Goal: Task Accomplishment & Management: Manage account settings

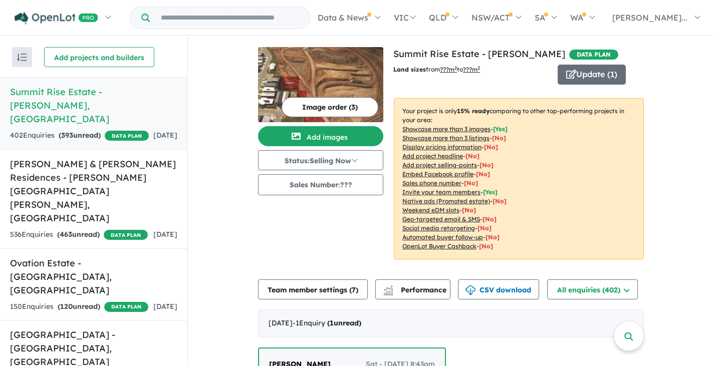
click at [92, 138] on div "402 Enquir ies ( 393 unread) DATA PLAN" at bounding box center [79, 136] width 139 height 12
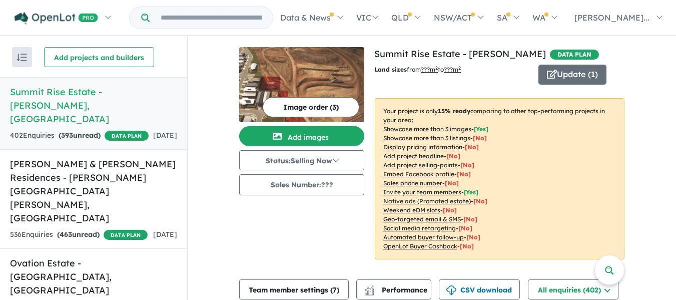
click at [77, 106] on h5 "Summit Rise Estate - [PERSON_NAME][GEOGRAPHIC_DATA] , [GEOGRAPHIC_DATA]" at bounding box center [93, 105] width 167 height 41
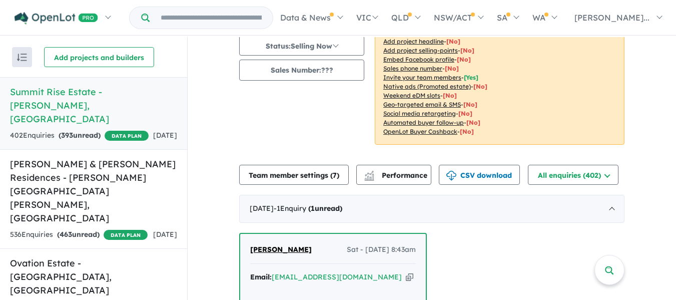
scroll to position [134, 0]
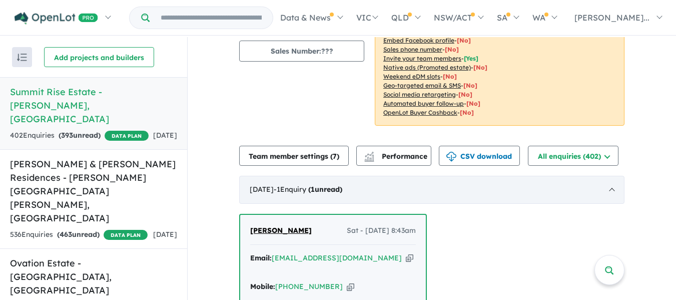
click at [404, 190] on div "[DATE] - 1 Enquir y ( 1 unread)" at bounding box center [432, 190] width 386 height 28
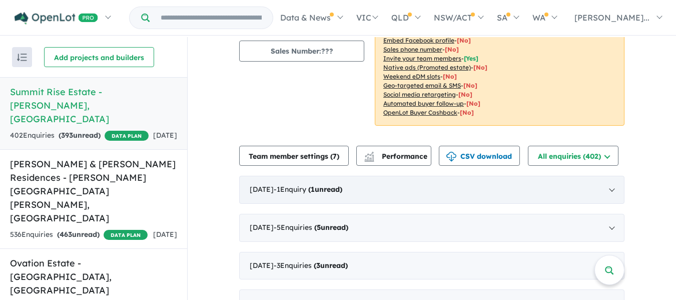
click at [391, 190] on div "[DATE] - 1 Enquir y ( 1 unread)" at bounding box center [432, 190] width 386 height 28
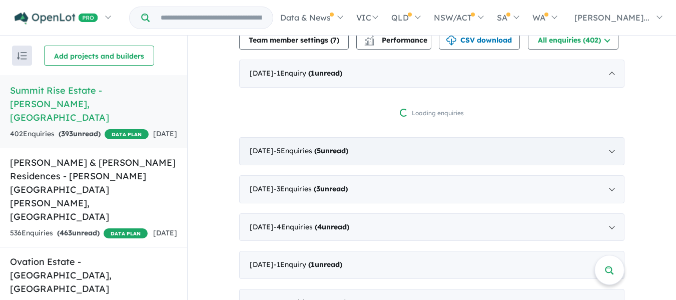
scroll to position [267, 0]
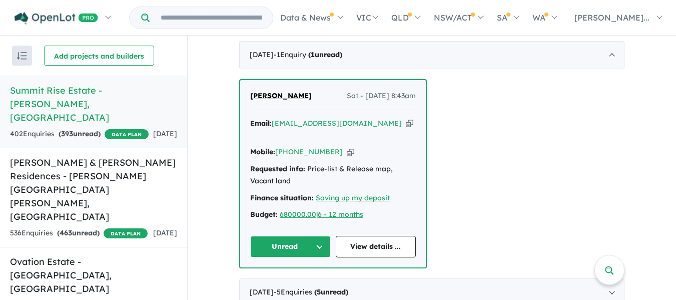
click at [406, 124] on icon "button" at bounding box center [410, 123] width 8 height 11
click at [347, 152] on icon "button" at bounding box center [351, 152] width 8 height 11
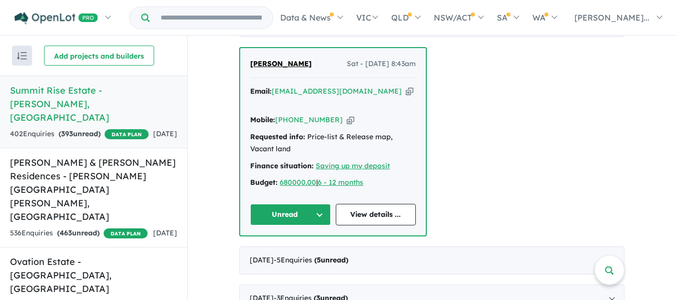
scroll to position [401, 0]
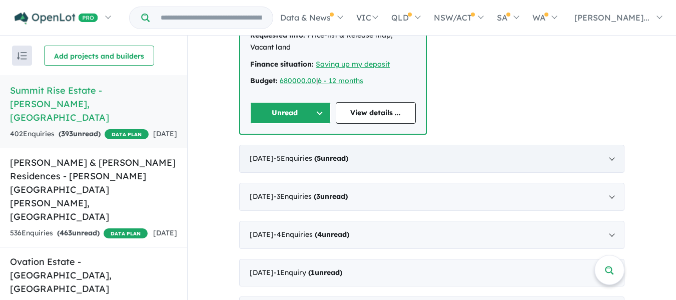
click at [437, 165] on div "[DATE] - 5 Enquir ies ( 5 unread)" at bounding box center [432, 159] width 386 height 28
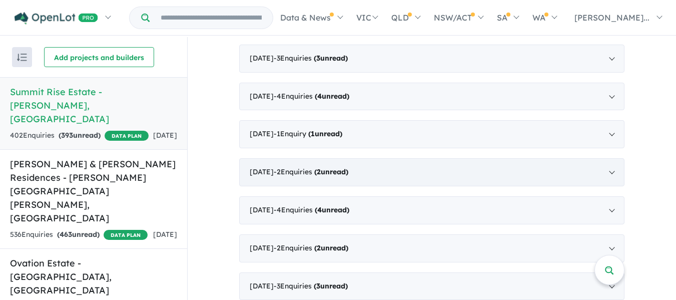
scroll to position [247, 0]
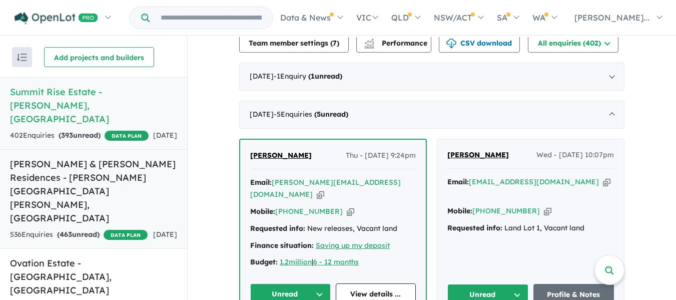
click at [111, 229] on div "536 Enquir ies ( 463 unread) DATA PLAN" at bounding box center [79, 235] width 138 height 12
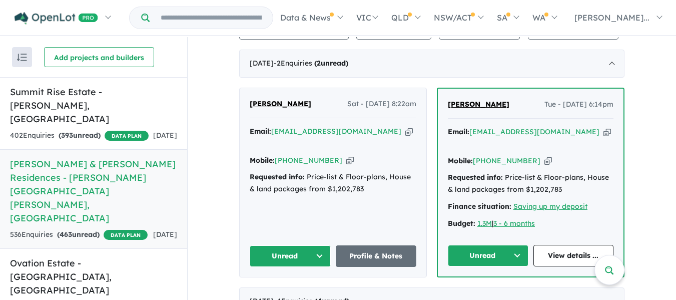
scroll to position [245, 0]
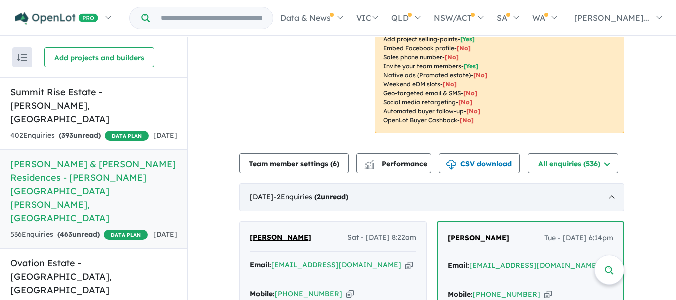
click at [400, 196] on div "[DATE] - 2 Enquir ies ( 2 unread)" at bounding box center [432, 197] width 386 height 28
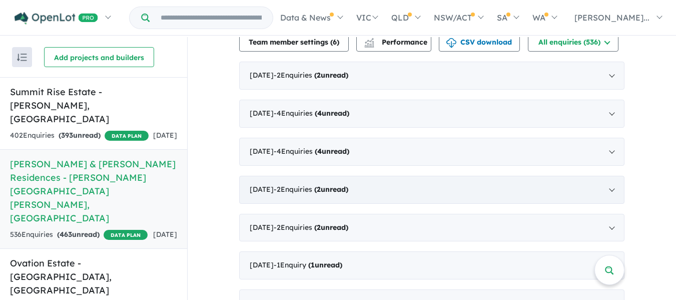
scroll to position [379, 0]
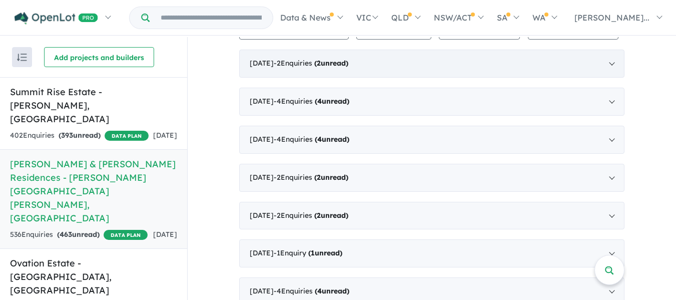
click at [394, 62] on div "[DATE] - 2 Enquir ies ( 2 unread)" at bounding box center [432, 64] width 386 height 28
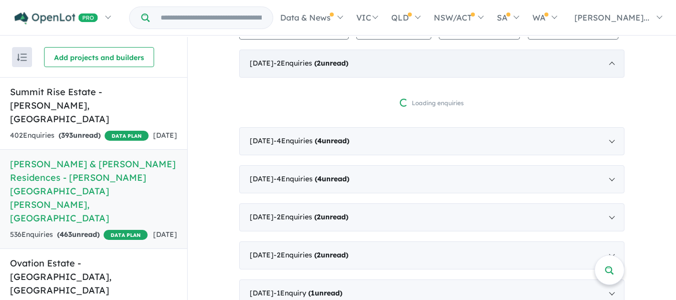
scroll to position [2, 0]
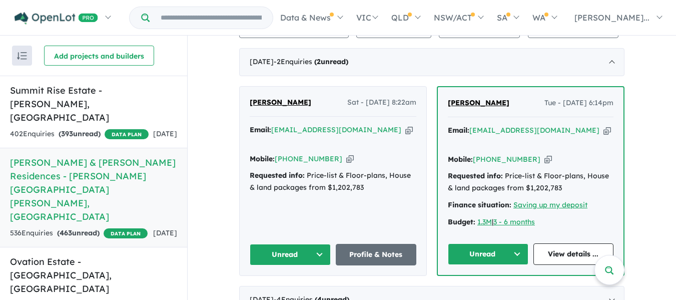
click at [305, 108] on div "[PERSON_NAME] Sat - [DATE] 8:22am" at bounding box center [333, 107] width 167 height 20
click at [364, 120] on div "[PERSON_NAME] Sat - [DATE] 8:22am Email: [EMAIL_ADDRESS][DOMAIN_NAME] Copied! M…" at bounding box center [333, 181] width 187 height 188
click at [406, 127] on icon "button" at bounding box center [410, 130] width 8 height 11
drag, startPoint x: 336, startPoint y: 146, endPoint x: 367, endPoint y: 149, distance: 31.2
click at [346, 154] on icon "button" at bounding box center [350, 159] width 8 height 11
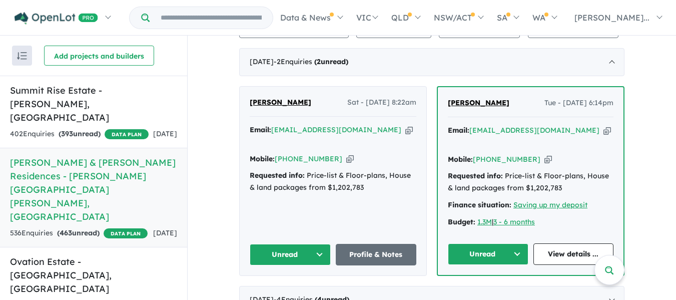
drag, startPoint x: 559, startPoint y: 130, endPoint x: 572, endPoint y: 129, distance: 13.0
click at [604, 130] on icon "button" at bounding box center [608, 130] width 8 height 11
drag, startPoint x: 535, startPoint y: 145, endPoint x: 562, endPoint y: 151, distance: 27.6
click at [545, 154] on icon "button" at bounding box center [549, 159] width 8 height 11
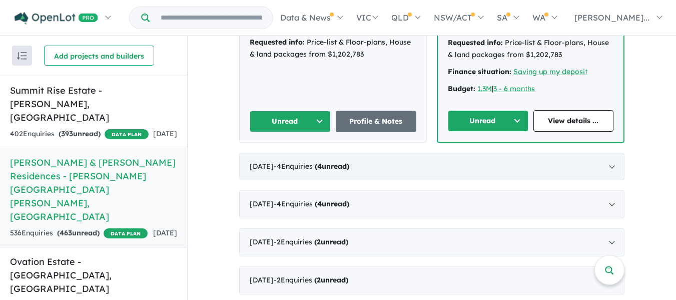
click at [444, 155] on div "[DATE] - 4 Enquir ies ( 4 unread)" at bounding box center [432, 167] width 386 height 28
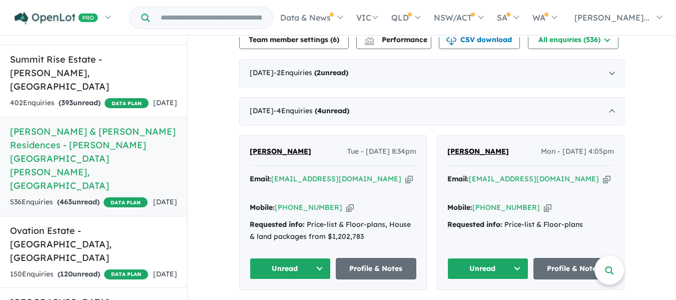
scroll to position [236, 0]
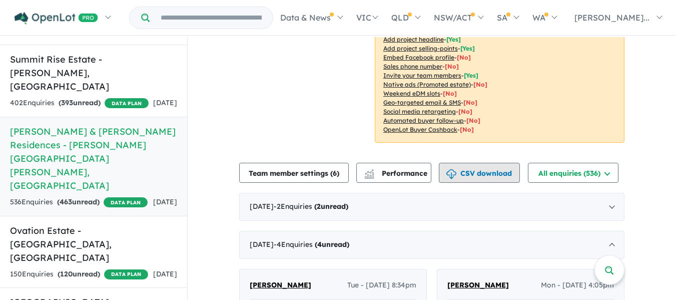
click at [478, 173] on button "CSV download" at bounding box center [479, 173] width 81 height 20
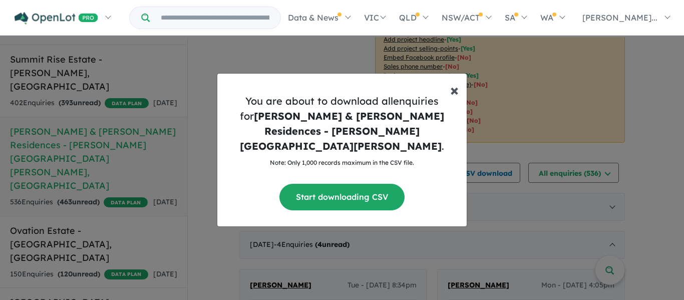
click at [454, 99] on span "×" at bounding box center [454, 90] width 9 height 20
